Goal: Task Accomplishment & Management: Use online tool/utility

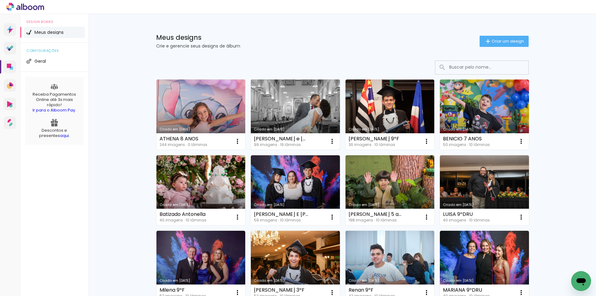
click at [270, 115] on link "Criado em [DATE]" at bounding box center [295, 114] width 89 height 70
